Goal: Find specific fact: Find specific fact

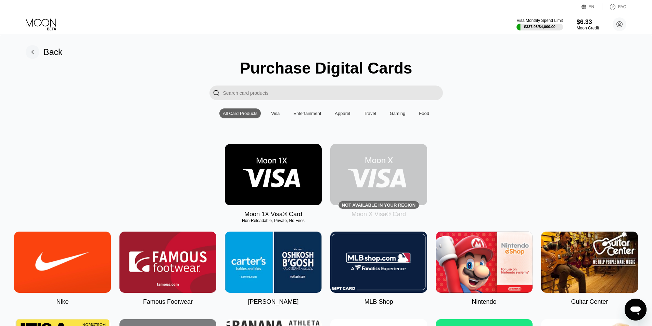
click at [270, 195] on img at bounding box center [273, 174] width 97 height 61
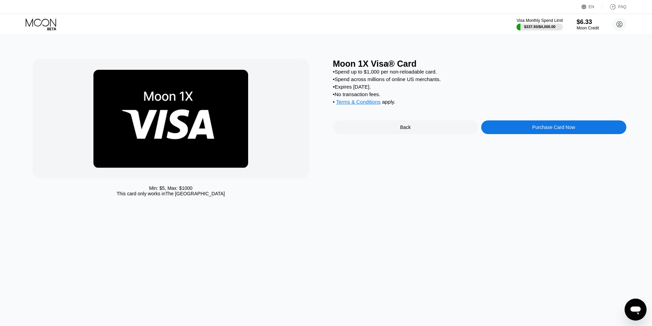
click at [555, 130] on div "Purchase Card Now" at bounding box center [553, 127] width 43 height 5
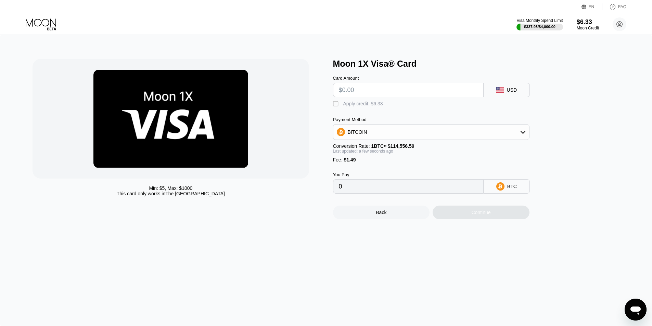
click at [393, 100] on div " Apply credit: $6.33" at bounding box center [442, 102] width 219 height 10
click at [393, 95] on input "text" at bounding box center [408, 90] width 139 height 14
type input "$5"
type input "0.00005666"
type input "$5"
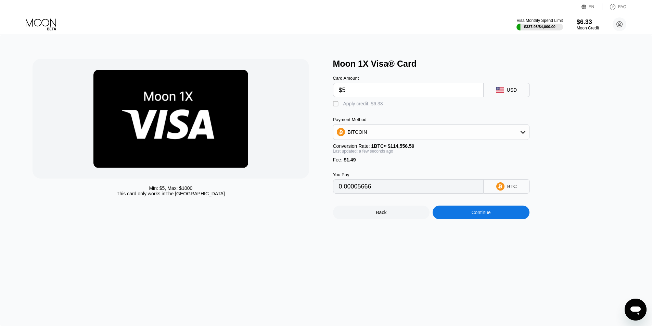
click at [372, 108] on div " Apply credit: $6.33" at bounding box center [359, 104] width 53 height 7
type input "0.0000014"
click at [589, 28] on div "Moon Credit" at bounding box center [588, 28] width 23 height 5
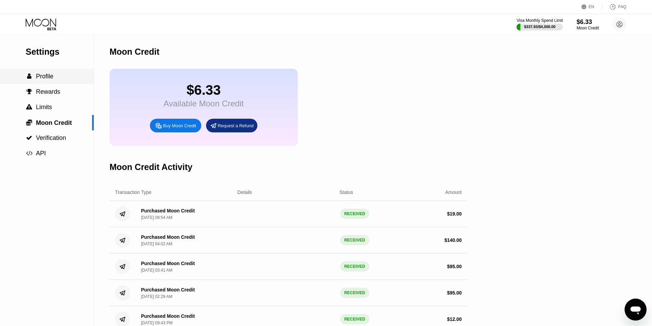
click at [59, 84] on div " Profile" at bounding box center [47, 76] width 94 height 15
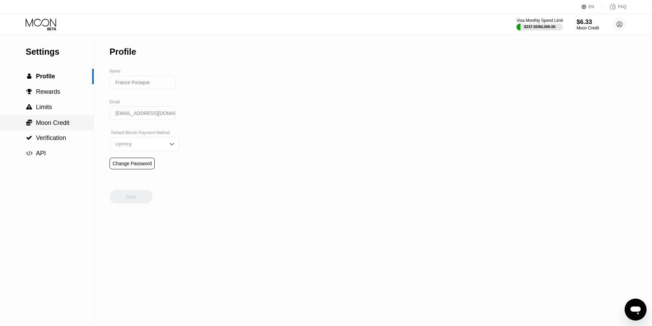
click at [62, 121] on span "Moon Credit" at bounding box center [53, 123] width 34 height 7
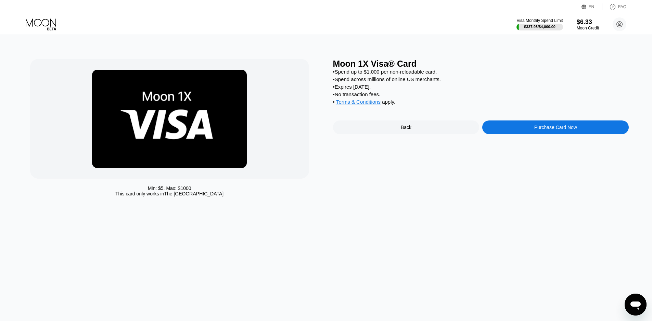
click at [371, 125] on div "Moon 1X Visa® Card • Spend up to $1,000 per non-reloadable card. • Spend across…" at bounding box center [481, 129] width 296 height 141
click at [376, 133] on div "Back" at bounding box center [406, 128] width 147 height 14
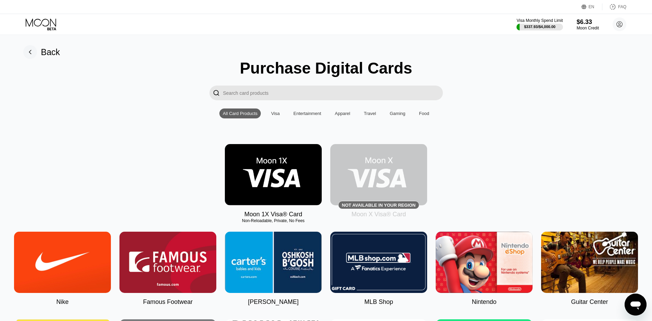
click at [34, 21] on icon at bounding box center [42, 24] width 32 height 12
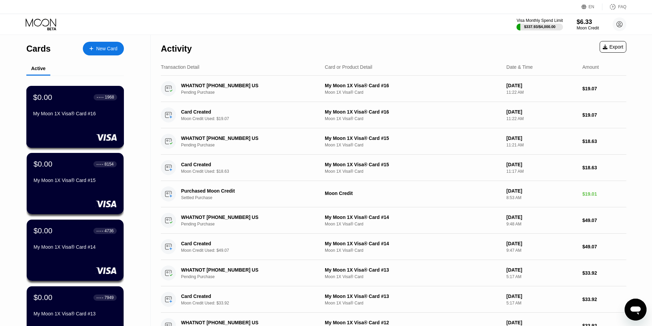
click at [77, 111] on div "$0.00 ● ● ● ● 1968 My Moon 1X Visa® Card #16" at bounding box center [75, 106] width 84 height 26
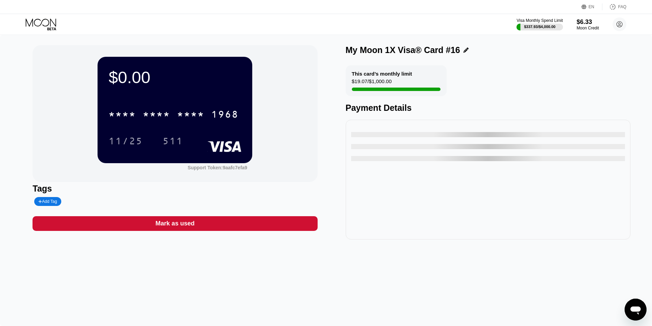
drag, startPoint x: 81, startPoint y: 100, endPoint x: 72, endPoint y: 115, distance: 17.5
drag, startPoint x: 72, startPoint y: 115, endPoint x: 55, endPoint y: 115, distance: 17.1
click at [55, 115] on div "$0.00 * * * * * * * * * * * * 1968 11/25 511 Support Token: 9aafc7efa9" at bounding box center [175, 113] width 285 height 137
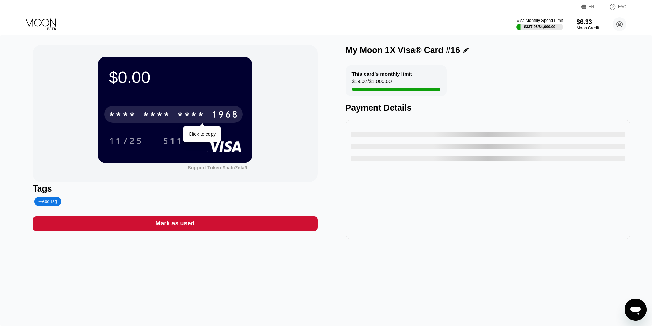
click at [227, 111] on div "1968" at bounding box center [224, 115] width 27 height 11
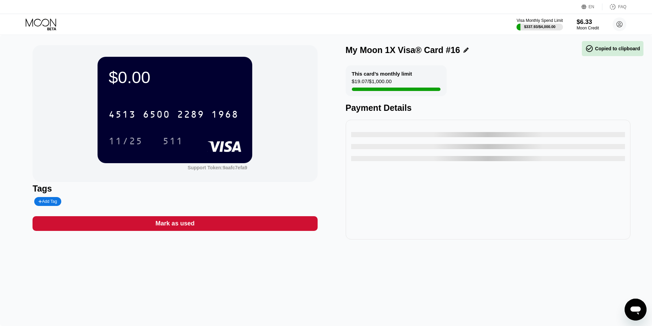
click at [409, 147] on div at bounding box center [488, 146] width 274 height 5
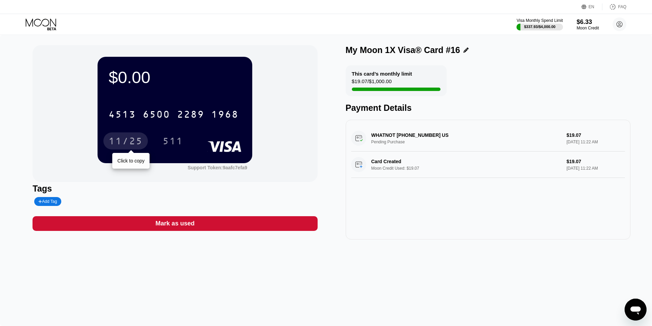
click at [123, 143] on div "11/25" at bounding box center [126, 142] width 34 height 11
click at [163, 119] on div "6500" at bounding box center [156, 115] width 27 height 11
click at [140, 146] on div "11/25" at bounding box center [126, 142] width 34 height 11
click at [173, 139] on div "511" at bounding box center [173, 142] width 21 height 11
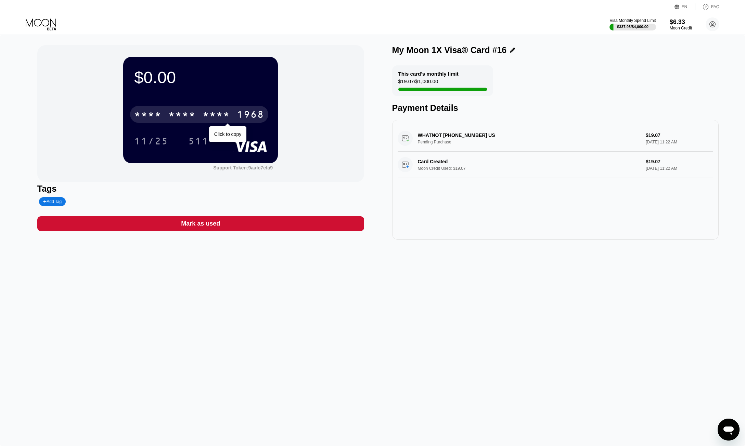
click at [173, 114] on div "* * * *" at bounding box center [181, 115] width 27 height 11
click at [166, 135] on div "11/25" at bounding box center [151, 141] width 45 height 17
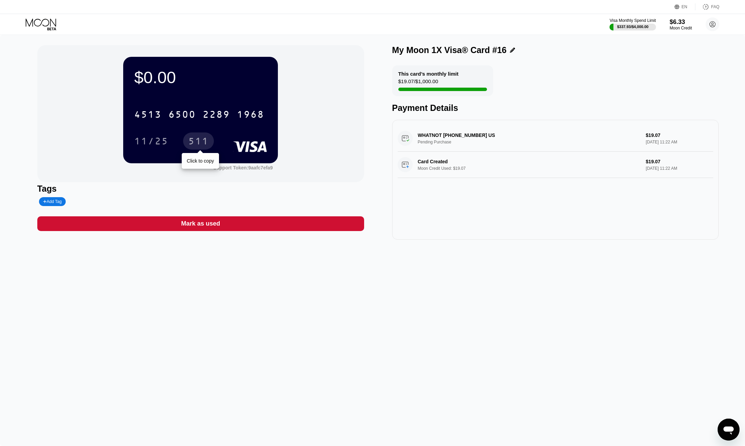
click at [202, 141] on div "511" at bounding box center [198, 142] width 21 height 11
click at [97, 260] on div "$0.00 4513 6500 2289 1968 11/25 511 Support Token: 9aafc7efa9 Tags Add Tag Mark…" at bounding box center [372, 240] width 745 height 411
click at [159, 116] on div "4513" at bounding box center [147, 115] width 27 height 11
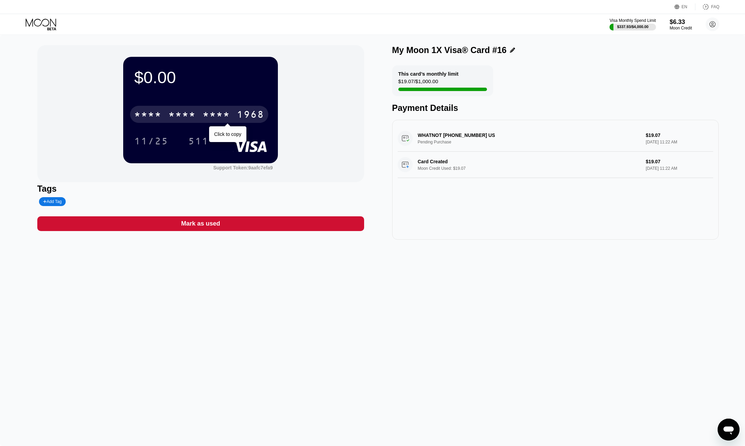
click at [155, 137] on div "11/25" at bounding box center [151, 141] width 45 height 17
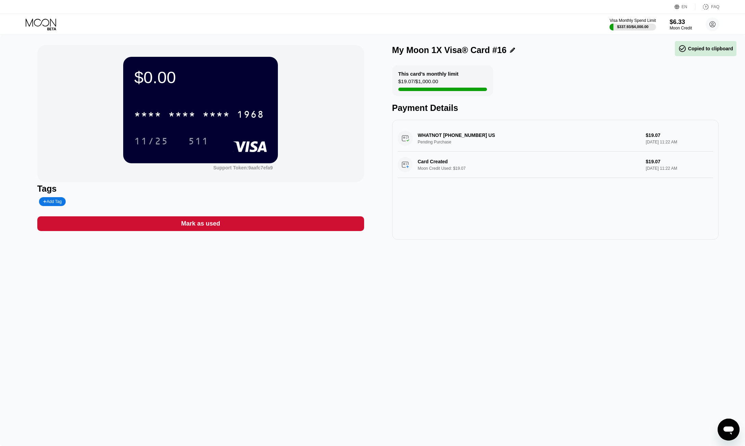
click at [202, 127] on div "* * * * * * * * * * * * 1968 11/25 511" at bounding box center [200, 121] width 133 height 40
click at [200, 137] on div "511" at bounding box center [198, 141] width 31 height 17
click at [185, 104] on div "* * * * * * * * * * * * 1968" at bounding box center [200, 112] width 133 height 23
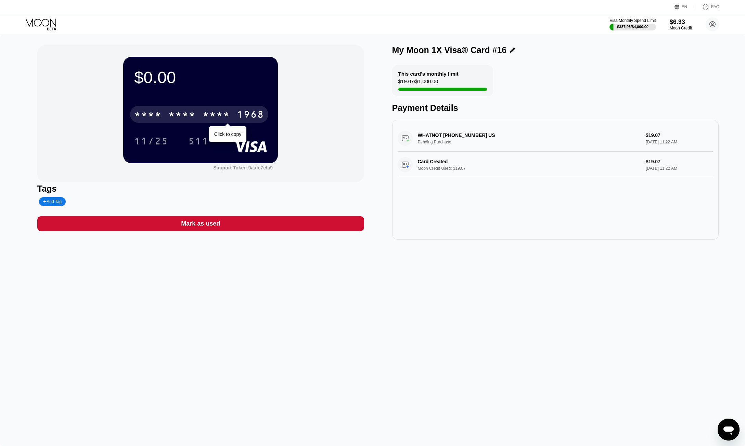
click at [190, 114] on div "* * * *" at bounding box center [181, 115] width 27 height 11
click at [177, 144] on div "11/25" at bounding box center [156, 141] width 45 height 17
click at [145, 141] on div "11/25" at bounding box center [151, 142] width 34 height 11
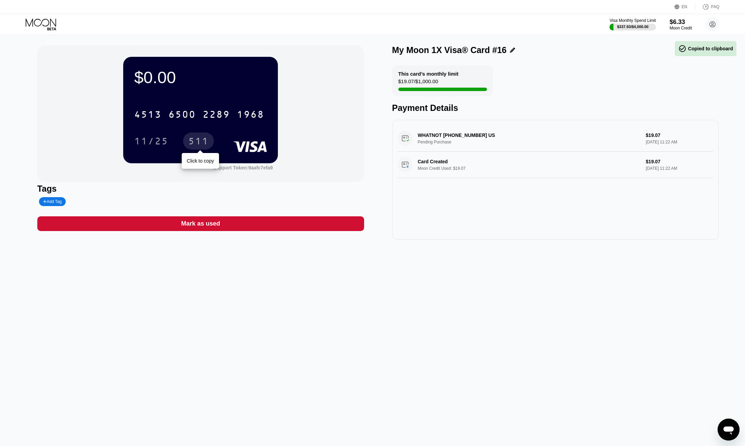
click at [196, 143] on div "511" at bounding box center [198, 142] width 21 height 11
click at [171, 113] on div "6500" at bounding box center [181, 115] width 27 height 11
click at [160, 138] on div "11/25" at bounding box center [151, 142] width 34 height 11
click at [188, 148] on div "511" at bounding box center [198, 141] width 31 height 17
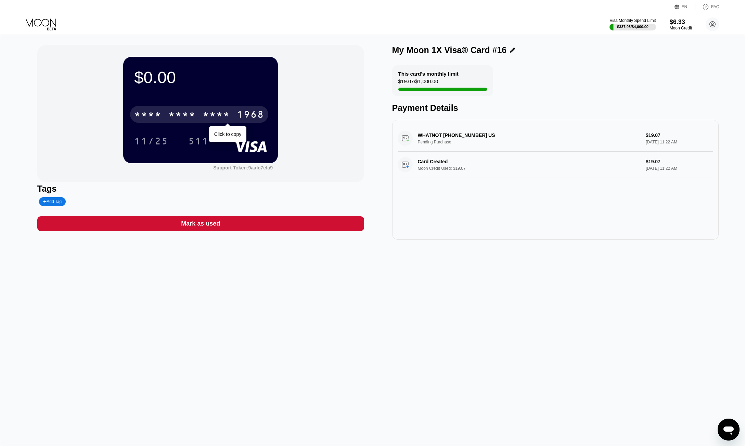
click at [180, 111] on div "* * * *" at bounding box center [181, 115] width 27 height 11
click at [159, 133] on div "4513 6500 2289 1968 11/25 511" at bounding box center [200, 121] width 133 height 40
click at [156, 138] on div "11/25" at bounding box center [151, 142] width 34 height 11
click at [202, 131] on div "4513 6500 2289 1968 Click to copy 11/25 511" at bounding box center [200, 121] width 133 height 40
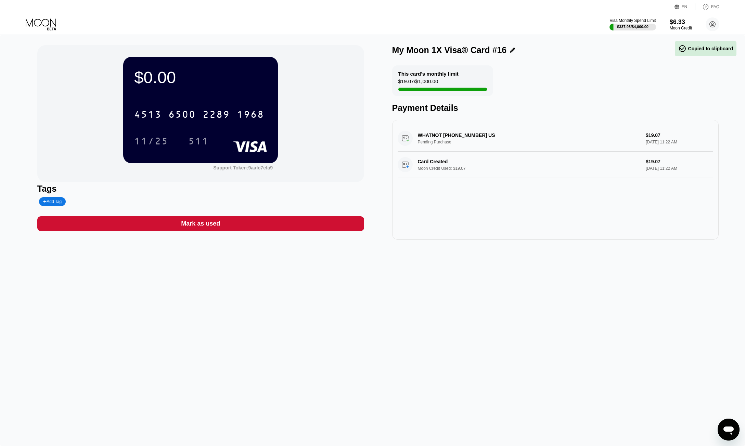
click at [201, 130] on div "4513 6500 2289 1968 11/25 511" at bounding box center [200, 121] width 133 height 40
click at [201, 140] on div "511" at bounding box center [198, 142] width 21 height 11
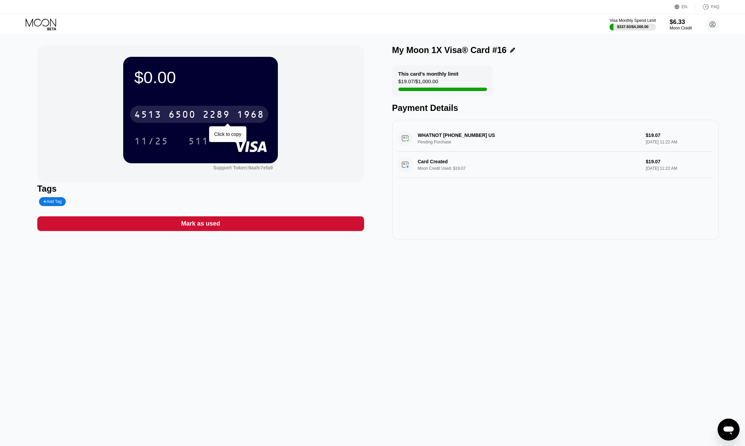
drag, startPoint x: 181, startPoint y: 118, endPoint x: 162, endPoint y: 109, distance: 21.1
click at [180, 118] on div "6500" at bounding box center [181, 115] width 27 height 11
click at [167, 148] on div "11/25" at bounding box center [151, 142] width 34 height 11
click at [189, 141] on div "511" at bounding box center [198, 142] width 21 height 11
click at [176, 111] on div "* * * *" at bounding box center [181, 115] width 27 height 11
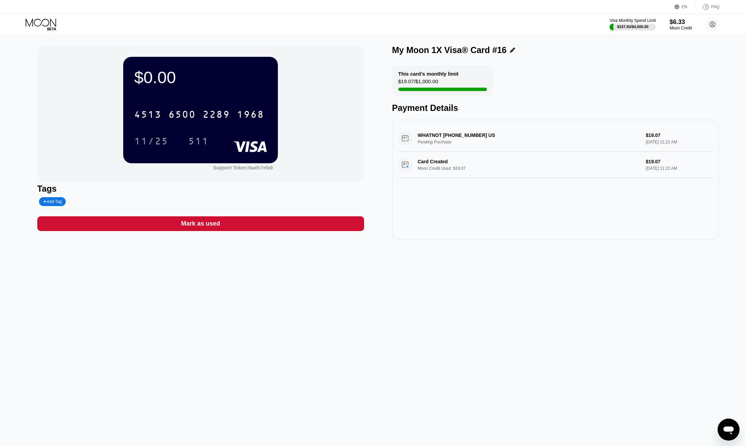
click at [75, 60] on div "$0.00 4513 6500 2289 1968 11/25 511 Support Token: 9aafc7efa9" at bounding box center [200, 113] width 327 height 137
click at [194, 113] on div "6500" at bounding box center [181, 115] width 27 height 11
click at [124, 158] on div "$0.00 * * * * * * * * * * * * 1968 11/25 511" at bounding box center [200, 110] width 155 height 106
click at [150, 148] on div "11/25" at bounding box center [151, 142] width 34 height 11
click at [205, 140] on div "511" at bounding box center [198, 142] width 21 height 11
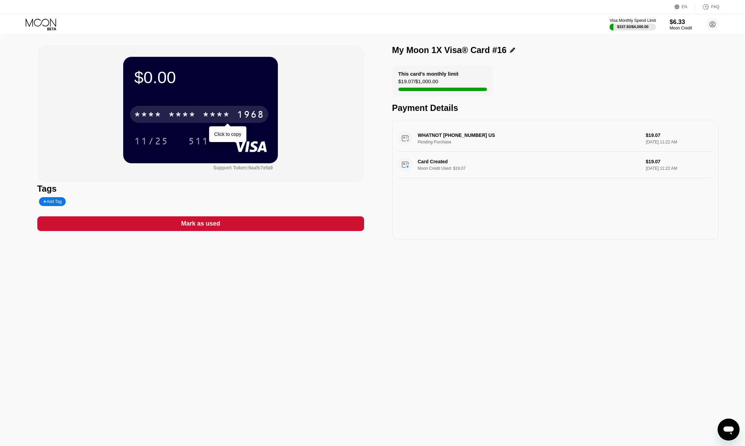
click at [214, 115] on div "* * * *" at bounding box center [216, 115] width 27 height 11
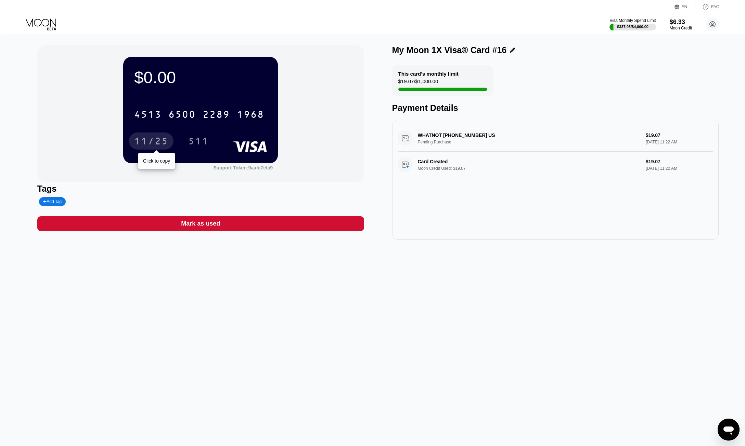
click at [146, 136] on div "11/25" at bounding box center [151, 141] width 45 height 17
click at [184, 112] on div "6500" at bounding box center [181, 115] width 27 height 11
click at [150, 139] on div "11/25" at bounding box center [151, 142] width 34 height 11
drag, startPoint x: 202, startPoint y: 139, endPoint x: 146, endPoint y: 138, distance: 55.8
click at [201, 139] on div "511" at bounding box center [198, 142] width 21 height 11
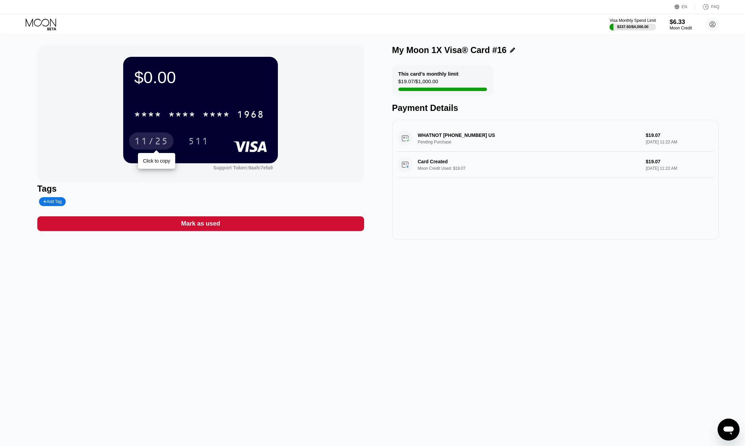
click at [142, 139] on div "11/25" at bounding box center [151, 142] width 34 height 11
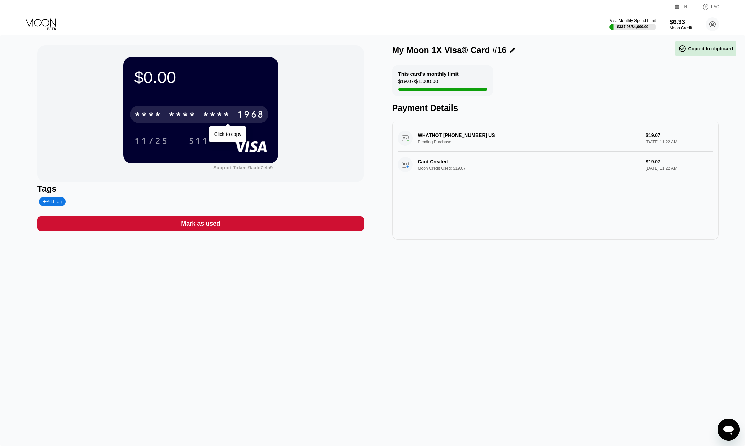
click at [195, 138] on div "511" at bounding box center [198, 142] width 21 height 11
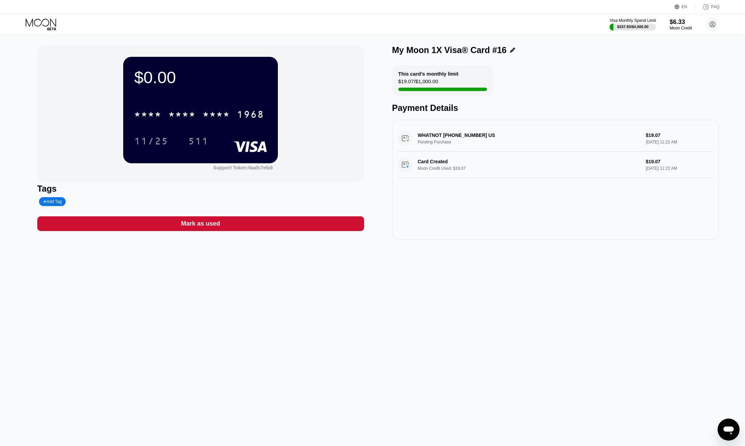
click at [156, 105] on div "* * * * * * * * * * * * 1968" at bounding box center [200, 112] width 133 height 23
click at [161, 108] on div "* * * * * * * * * * * * 1968" at bounding box center [199, 114] width 138 height 17
click at [146, 143] on div "11/25" at bounding box center [151, 142] width 34 height 11
drag, startPoint x: 191, startPoint y: 139, endPoint x: 193, endPoint y: 133, distance: 6.6
click at [191, 139] on div "511" at bounding box center [198, 142] width 21 height 11
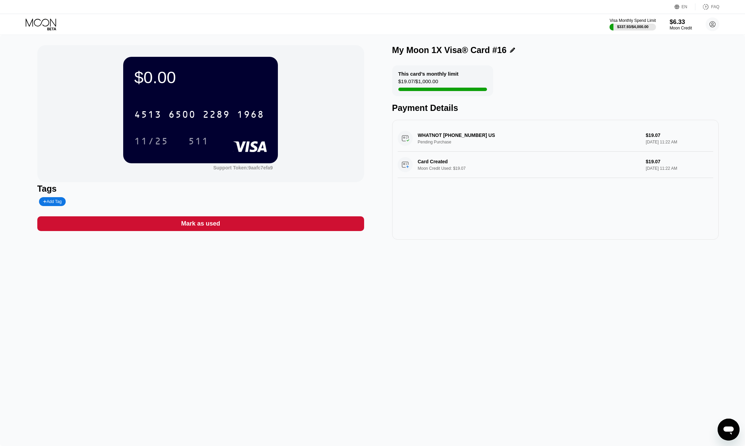
click at [214, 106] on div "[CREDIT_CARD_NUMBER]" at bounding box center [200, 112] width 133 height 23
click at [203, 121] on div "2289" at bounding box center [216, 115] width 27 height 11
click at [163, 136] on div "11/25" at bounding box center [151, 141] width 45 height 17
click at [195, 147] on div "511" at bounding box center [198, 142] width 21 height 11
drag, startPoint x: 149, startPoint y: 146, endPoint x: 128, endPoint y: 143, distance: 20.7
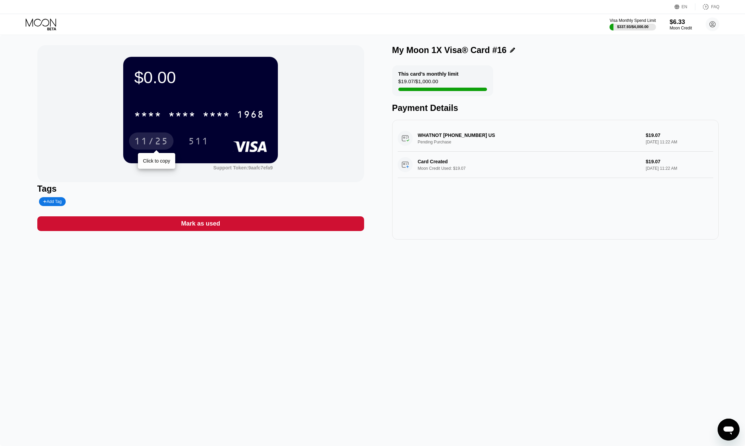
click at [151, 145] on div "11/25" at bounding box center [151, 142] width 34 height 11
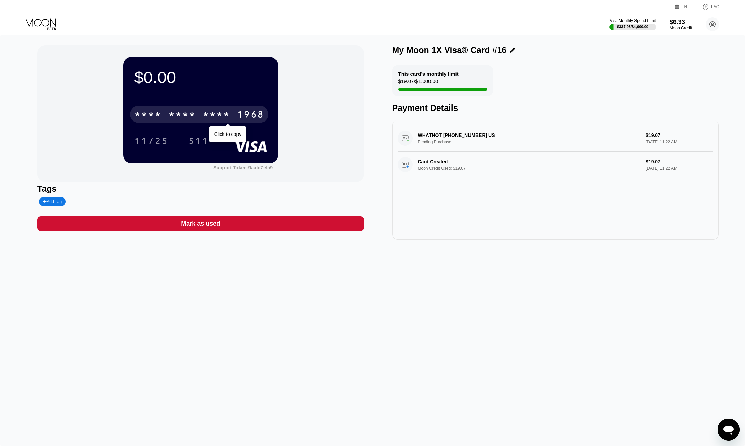
click at [222, 114] on div "* * * *" at bounding box center [216, 115] width 27 height 11
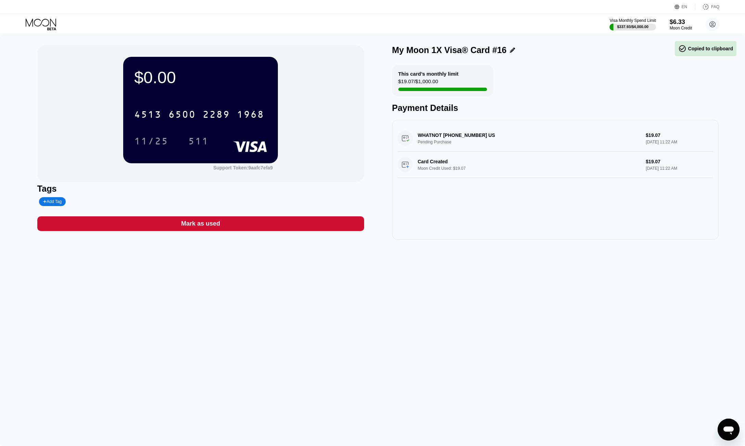
click at [156, 134] on div "11/25" at bounding box center [151, 141] width 45 height 17
click at [177, 141] on div "11/25" at bounding box center [156, 141] width 45 height 17
click at [196, 140] on div "511" at bounding box center [198, 142] width 21 height 11
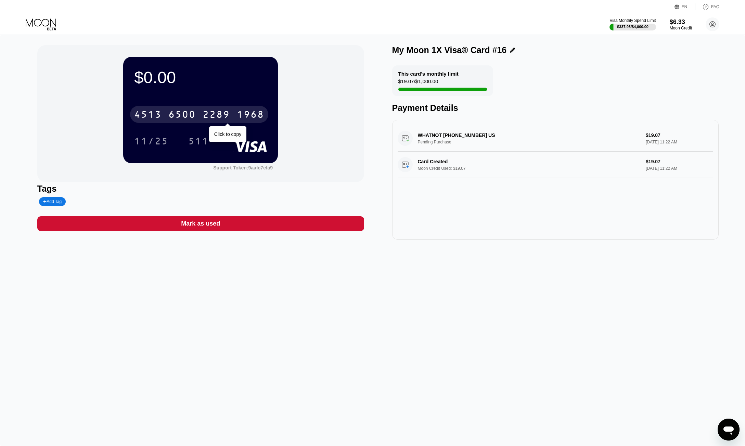
click at [228, 109] on div "[CREDIT_CARD_NUMBER]" at bounding box center [199, 114] width 138 height 17
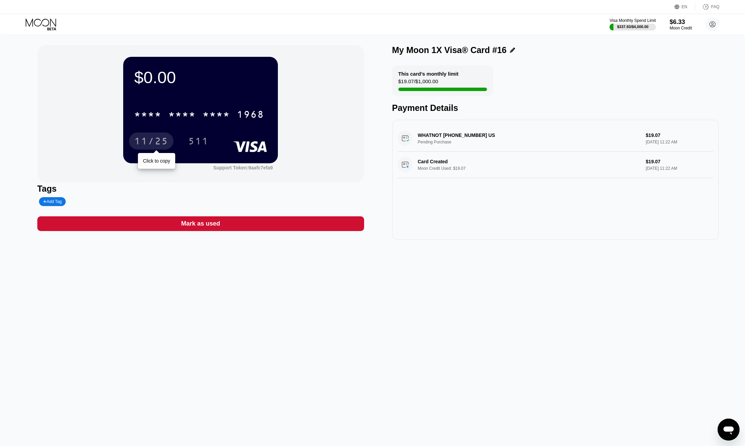
drag, startPoint x: 139, startPoint y: 140, endPoint x: 143, endPoint y: 138, distance: 4.0
click at [139, 140] on div "11/25" at bounding box center [151, 142] width 34 height 11
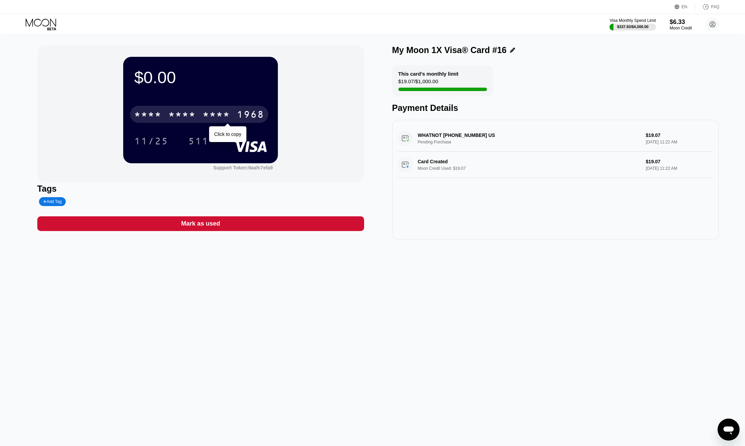
click at [204, 117] on div "* * * *" at bounding box center [216, 115] width 27 height 11
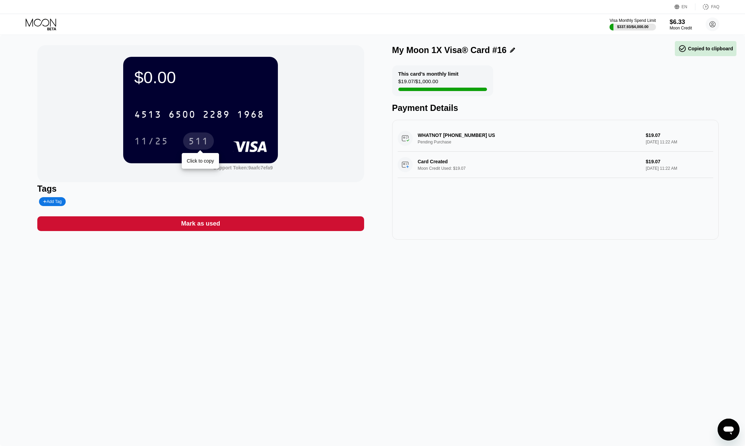
click at [205, 139] on div "511" at bounding box center [198, 142] width 21 height 11
